Goal: Information Seeking & Learning: Find specific fact

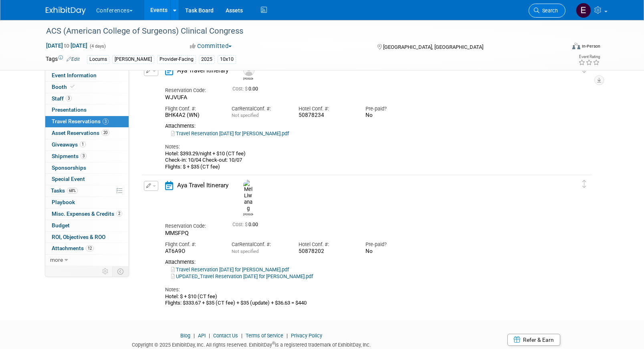
click at [543, 8] on span "Search" at bounding box center [548, 11] width 18 height 6
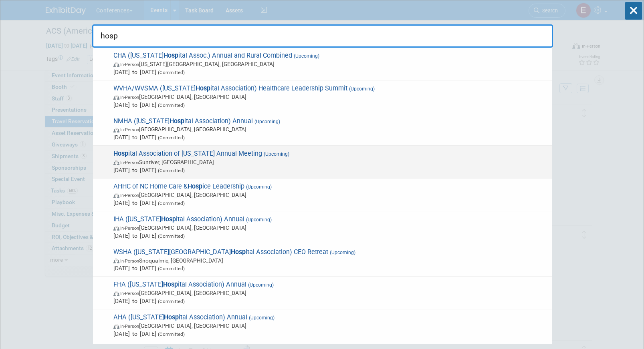
type input "hosp"
click at [248, 156] on span "Hosp ital Association of Oregon Annual Meeting (Upcoming) In-Person Sunriver, O…" at bounding box center [329, 162] width 437 height 24
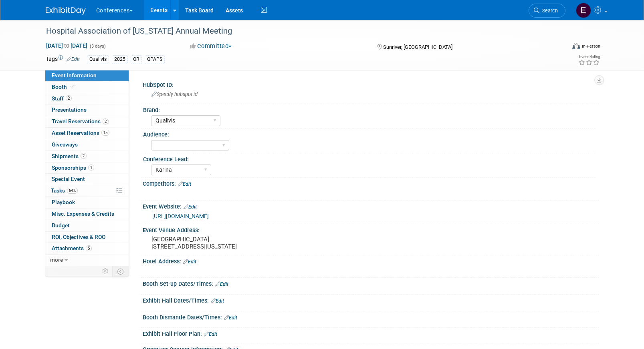
select select "Qualivis"
select select "Karina"
click at [61, 103] on link "2 Staff 2" at bounding box center [86, 98] width 83 height 11
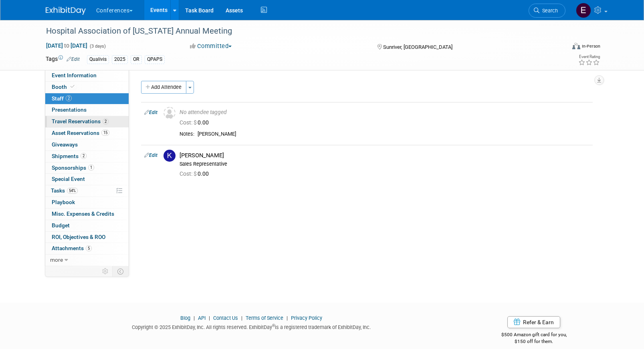
click at [80, 121] on span "Travel Reservations 2" at bounding box center [80, 121] width 57 height 6
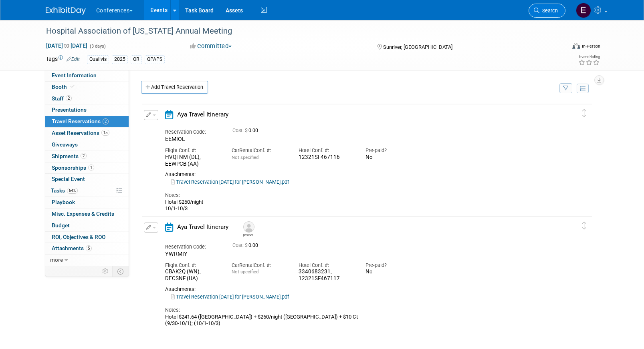
click at [551, 12] on span "Search" at bounding box center [548, 11] width 18 height 6
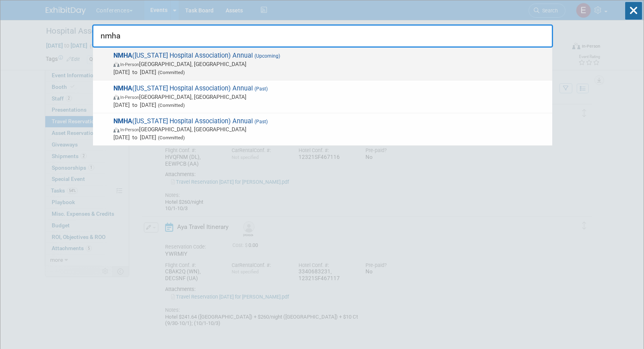
type input "nmha"
click at [204, 63] on span "In-Person Albuquerque, NM" at bounding box center [330, 64] width 435 height 8
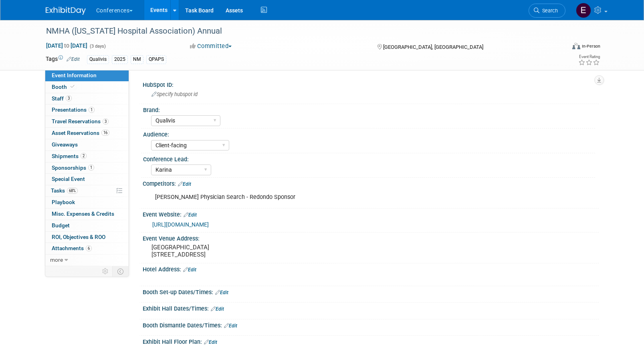
select select "Qualivis"
select select "Client-facing"
select select "Karina"
click at [63, 123] on span "Travel Reservations 3" at bounding box center [80, 121] width 57 height 6
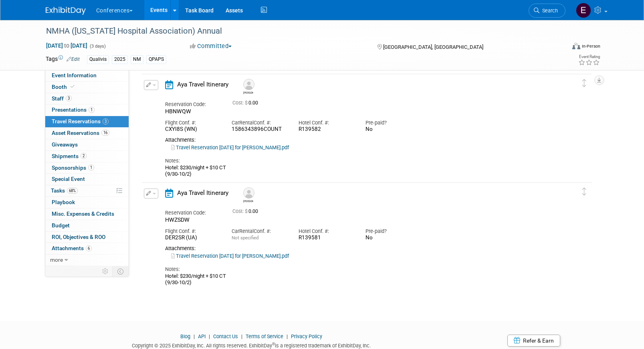
scroll to position [150, 0]
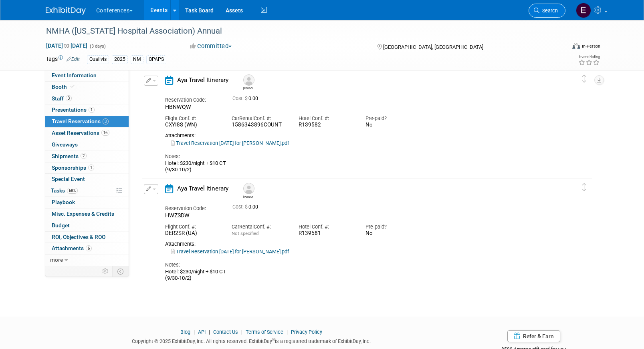
click at [537, 10] on icon at bounding box center [537, 11] width 6 height 6
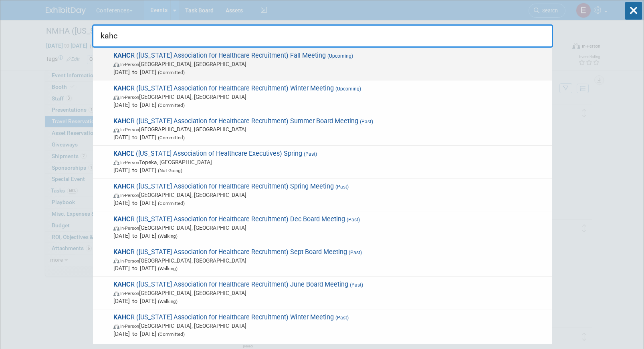
type input "kahc"
click at [174, 54] on span "KAHC R (Kentucky Association for Healthcare Recruitment) Fall Meeting (Upcoming…" at bounding box center [329, 64] width 437 height 24
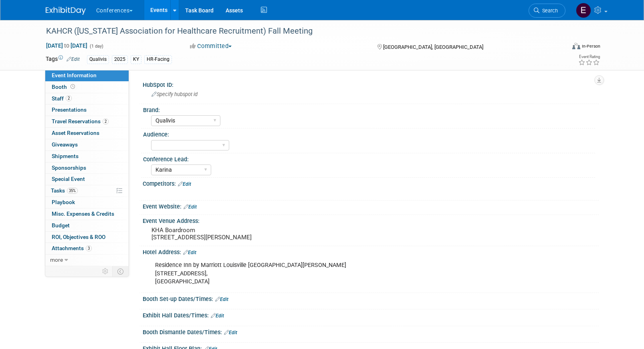
select select "Qualivis"
select select "Karina"
click at [83, 123] on span "Travel Reservations 2" at bounding box center [80, 121] width 57 height 6
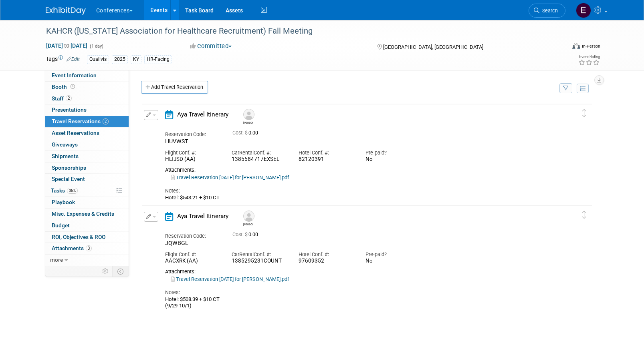
click at [240, 179] on link "Travel Reservation September 29 for SONYA T GARCIA.pdf" at bounding box center [230, 178] width 118 height 6
click at [90, 99] on link "2 Staff 2" at bounding box center [86, 98] width 83 height 11
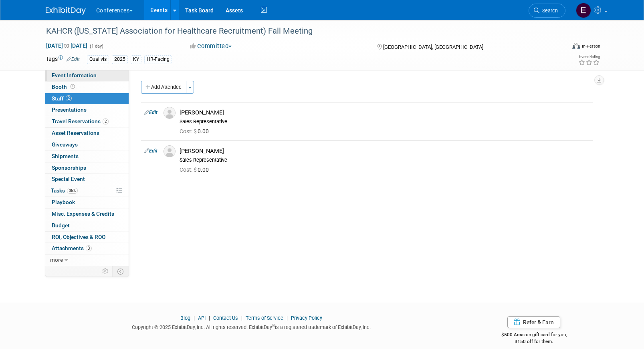
click at [77, 74] on span "Event Information" at bounding box center [74, 75] width 45 height 6
select select "Qualivis"
select select "Karina"
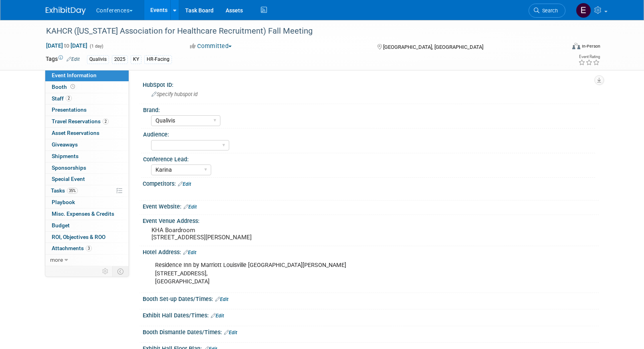
drag, startPoint x: 155, startPoint y: 280, endPoint x: 290, endPoint y: 274, distance: 135.2
click at [290, 274] on div "Residence Inn by Marriott Louisville Old Henry 2510 Terra Crossing Blvd, Louisv…" at bounding box center [329, 274] width 361 height 32
drag, startPoint x: 279, startPoint y: 277, endPoint x: 142, endPoint y: 276, distance: 137.5
click at [142, 276] on div "Hotel Address: Edit Residence Inn by Marriott Louisville Old Henry 2510 Terra C…" at bounding box center [369, 269] width 460 height 47
copy div "Edit Residence Inn by Marriott Louisville Old Henry"
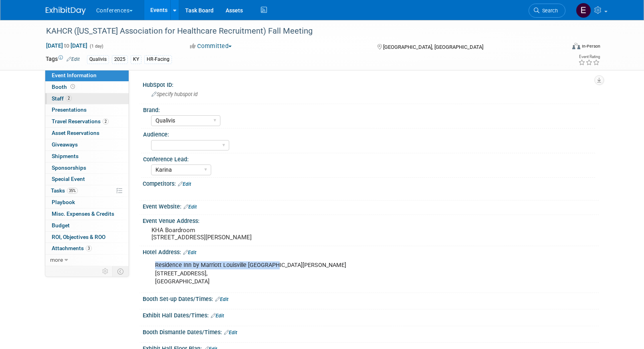
click at [60, 96] on span "Staff 2" at bounding box center [62, 98] width 20 height 6
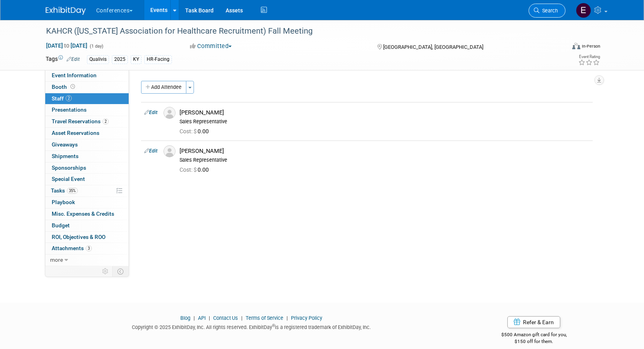
click at [550, 7] on link "Search" at bounding box center [547, 11] width 37 height 14
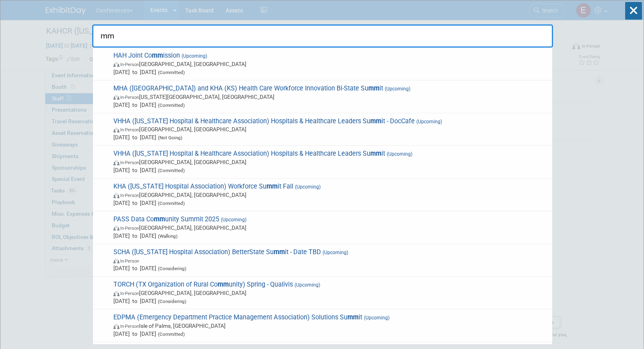
type input "m"
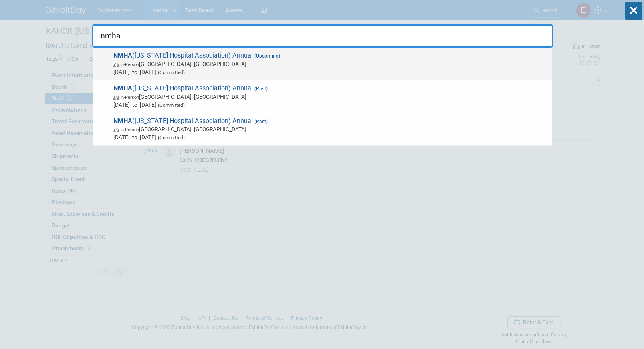
type input "nmha"
click at [296, 61] on span "In-Person Albuquerque, NM" at bounding box center [330, 64] width 435 height 8
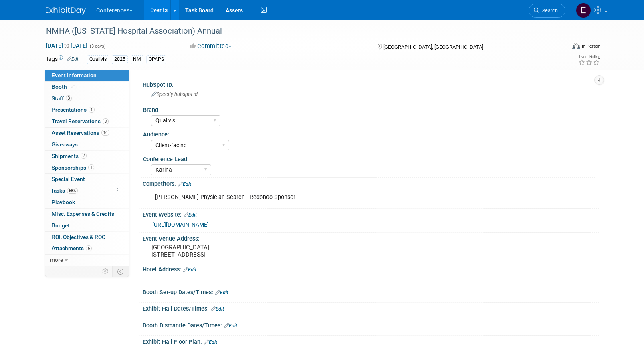
select select "Qualivis"
select select "Client-facing"
select select "Karina"
click at [97, 100] on link "3 Staff 3" at bounding box center [86, 98] width 83 height 11
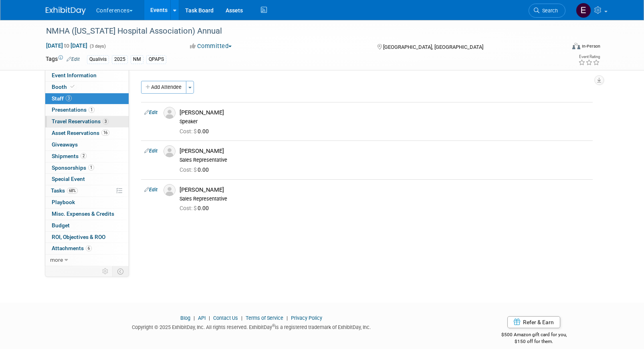
click at [103, 119] on span "3" at bounding box center [106, 122] width 6 height 6
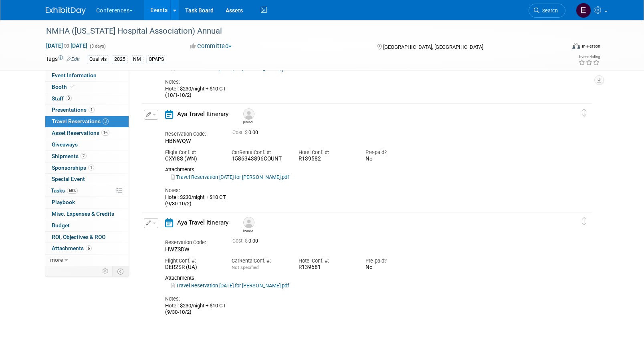
scroll to position [137, 0]
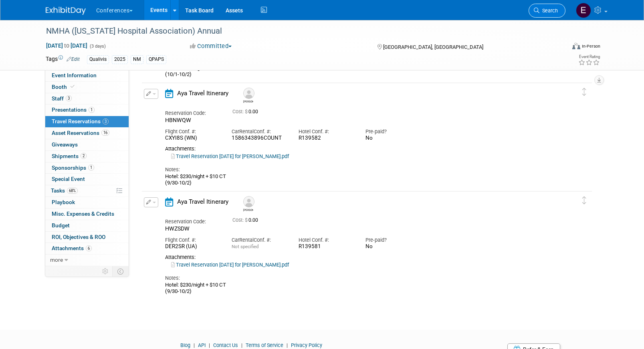
click at [550, 7] on link "Search" at bounding box center [547, 11] width 37 height 14
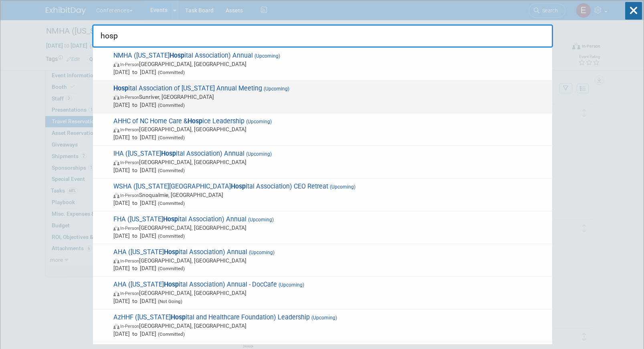
type input "hosp"
click at [218, 89] on span "Hosp ital Association of [US_STATE] Annual Meeting (Upcoming) In-Person Sunrive…" at bounding box center [329, 97] width 437 height 24
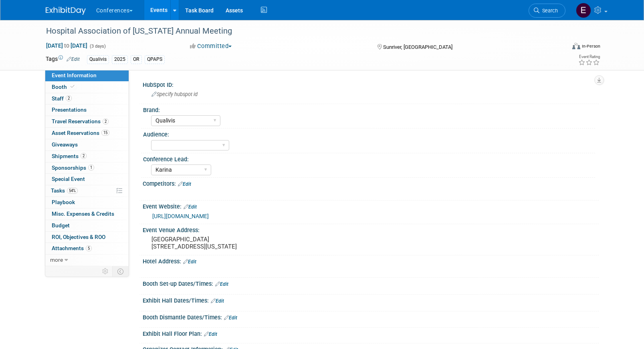
select select "Qualivis"
select select "Karina"
click at [79, 124] on span "Travel Reservations 2" at bounding box center [80, 121] width 57 height 6
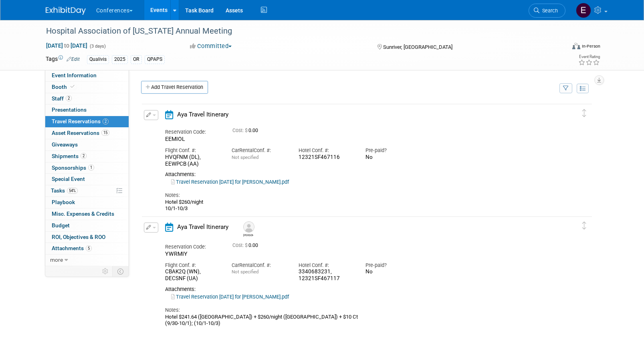
drag, startPoint x: 339, startPoint y: 159, endPoint x: 295, endPoint y: 159, distance: 44.5
click at [295, 159] on div "Hotel Conf. #: 12321SF467116" at bounding box center [326, 152] width 67 height 18
copy div "12321SF467116"
drag, startPoint x: 341, startPoint y: 279, endPoint x: 291, endPoint y: 281, distance: 50.9
click at [291, 283] on div "Flight Conf. #: CBAK2Q (WN), DECSNF (UA) Car Rental Conf. #: Not specified Hote…" at bounding box center [360, 270] width 402 height 24
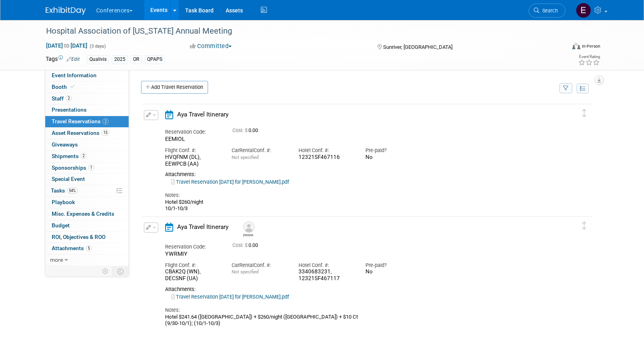
scroll to position [11, 0]
